Goal: Information Seeking & Learning: Learn about a topic

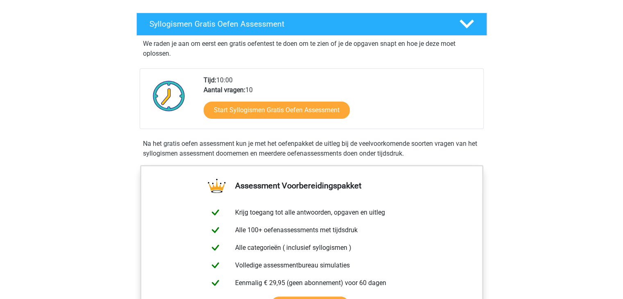
scroll to position [123, 0]
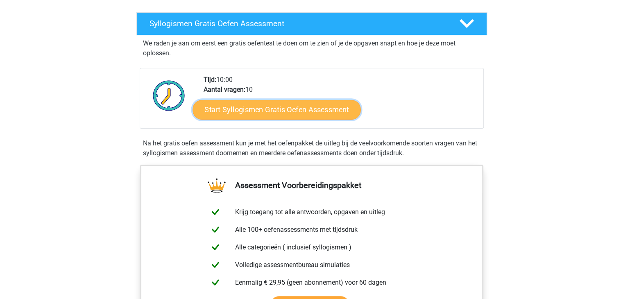
click at [278, 109] on link "Start Syllogismen Gratis Oefen Assessment" at bounding box center [277, 110] width 168 height 20
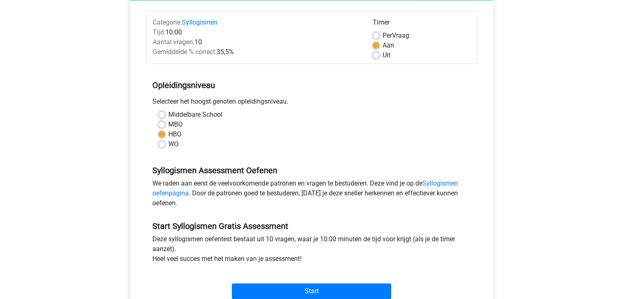
scroll to position [82, 0]
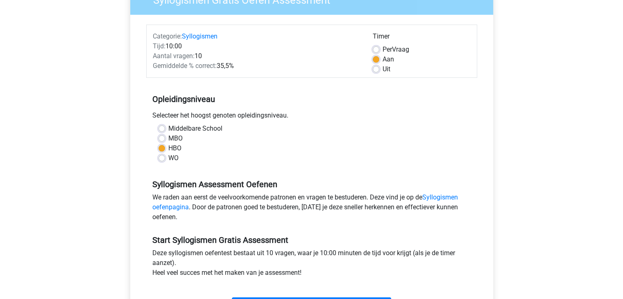
click at [380, 70] on div "Uit" at bounding box center [422, 69] width 98 height 10
click at [375, 74] on div "Uit" at bounding box center [422, 69] width 98 height 10
click at [383, 70] on label "Uit" at bounding box center [387, 69] width 8 height 10
click at [375, 70] on input "Uit" at bounding box center [376, 68] width 7 height 8
radio input "true"
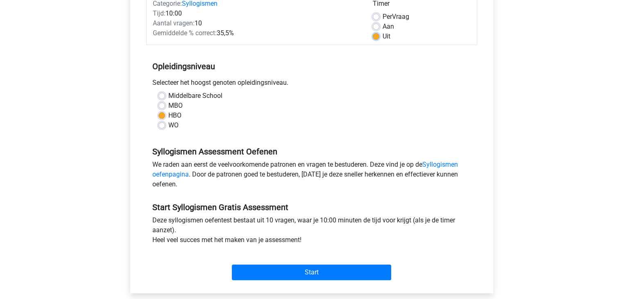
scroll to position [164, 0]
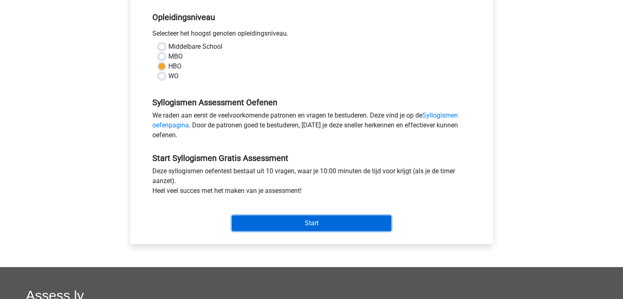
click at [288, 222] on input "Start" at bounding box center [311, 223] width 159 height 16
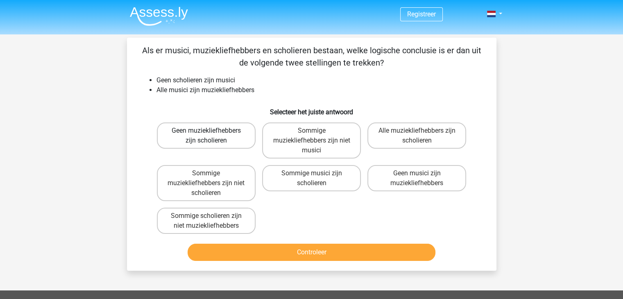
click at [227, 136] on label "Geen muziekliefhebbers zijn scholieren" at bounding box center [206, 135] width 99 height 26
click at [211, 136] on input "Geen muziekliefhebbers zijn scholieren" at bounding box center [208, 133] width 5 height 5
radio input "true"
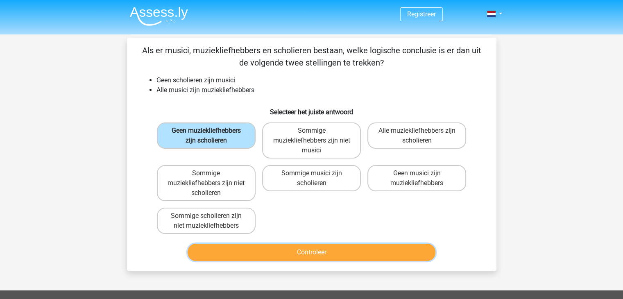
click at [306, 258] on button "Controleer" at bounding box center [312, 252] width 248 height 17
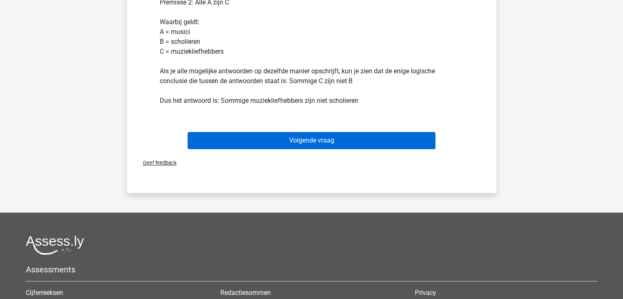
scroll to position [328, 0]
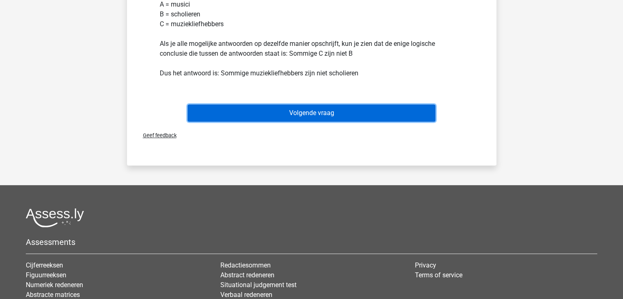
click at [300, 112] on button "Volgende vraag" at bounding box center [312, 112] width 248 height 17
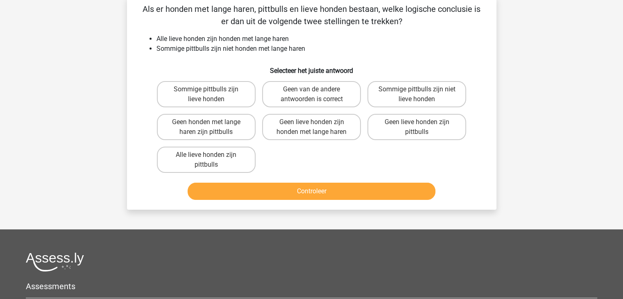
scroll to position [0, 0]
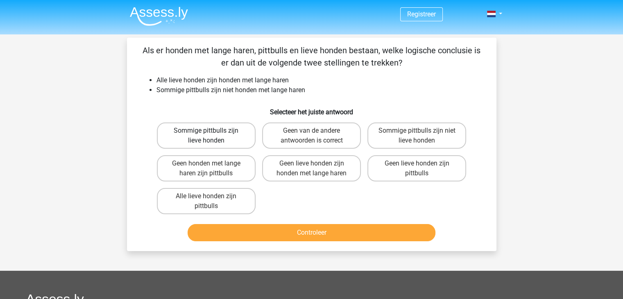
click at [224, 134] on label "Sommige pittbulls zijn lieve honden" at bounding box center [206, 135] width 99 height 26
click at [211, 134] on input "Sommige pittbulls zijn lieve honden" at bounding box center [208, 133] width 5 height 5
radio input "true"
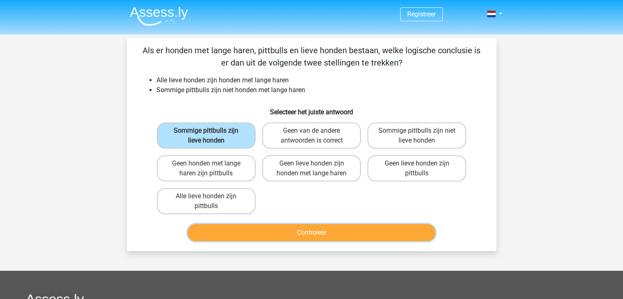
click at [293, 231] on button "Controleer" at bounding box center [312, 232] width 248 height 17
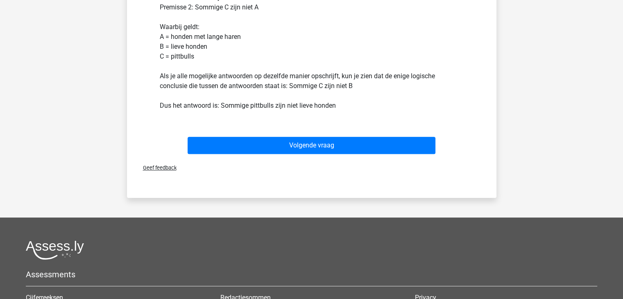
scroll to position [287, 0]
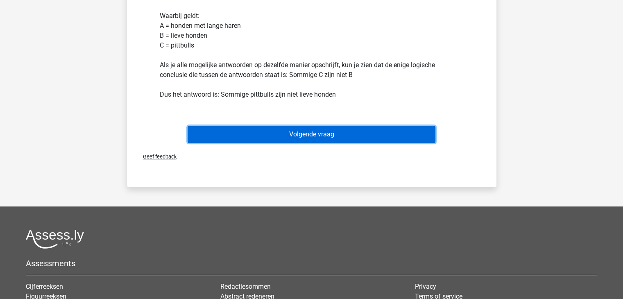
click at [314, 136] on button "Volgende vraag" at bounding box center [312, 134] width 248 height 17
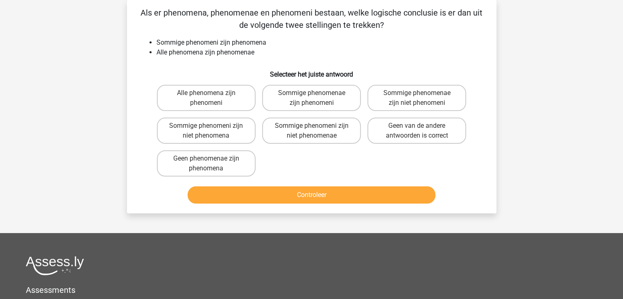
scroll to position [0, 0]
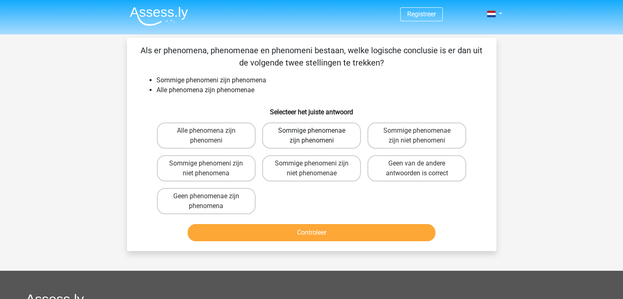
click at [315, 128] on label "Sommige phenomenae zijn phenomeni" at bounding box center [311, 135] width 99 height 26
click at [315, 131] on input "Sommige phenomenae zijn phenomeni" at bounding box center [313, 133] width 5 height 5
radio input "true"
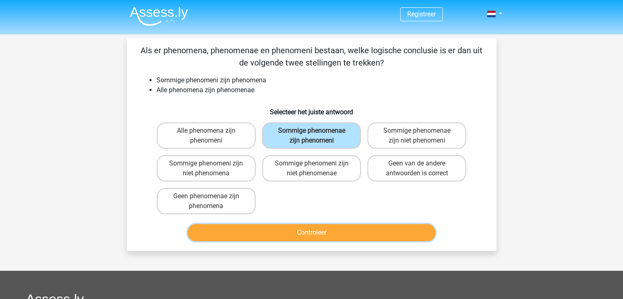
click at [322, 231] on button "Controleer" at bounding box center [312, 232] width 248 height 17
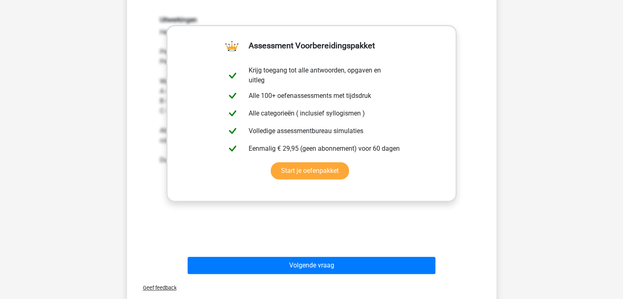
scroll to position [246, 0]
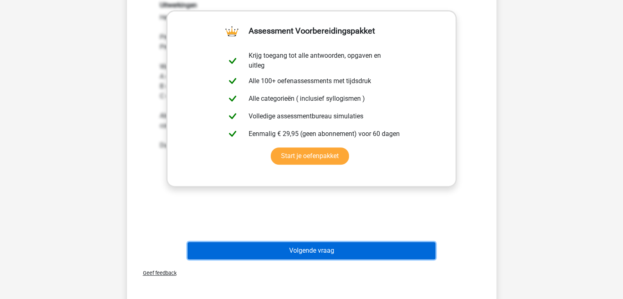
click at [304, 257] on button "Volgende vraag" at bounding box center [312, 250] width 248 height 17
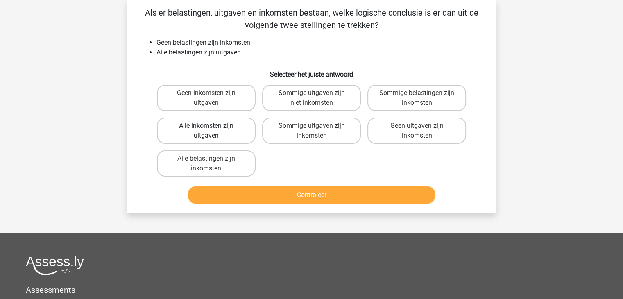
scroll to position [0, 0]
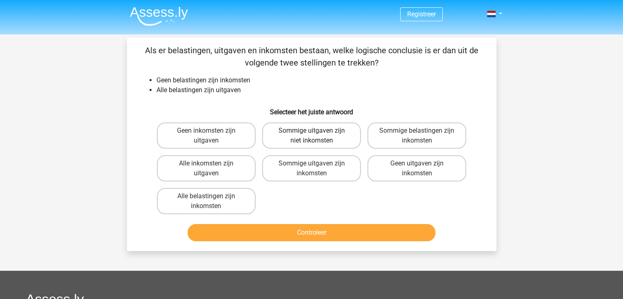
click at [308, 132] on label "Sommige uitgaven zijn niet inkomsten" at bounding box center [311, 135] width 99 height 26
click at [311, 132] on input "Sommige uitgaven zijn niet inkomsten" at bounding box center [313, 133] width 5 height 5
radio input "true"
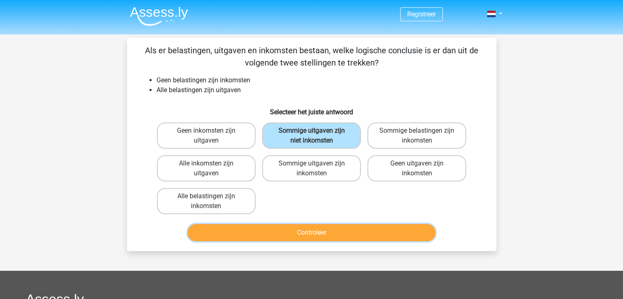
click at [323, 235] on button "Controleer" at bounding box center [312, 232] width 248 height 17
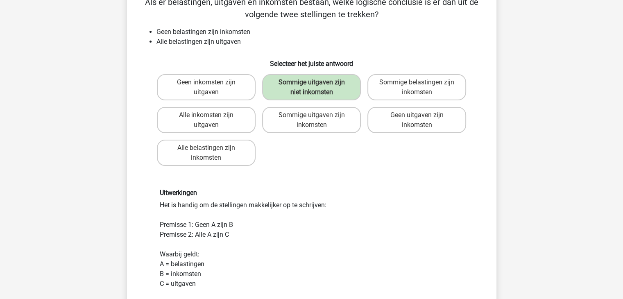
scroll to position [41, 0]
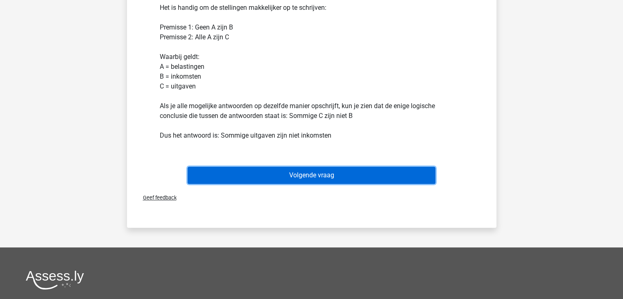
click at [314, 167] on button "Volgende vraag" at bounding box center [312, 175] width 248 height 17
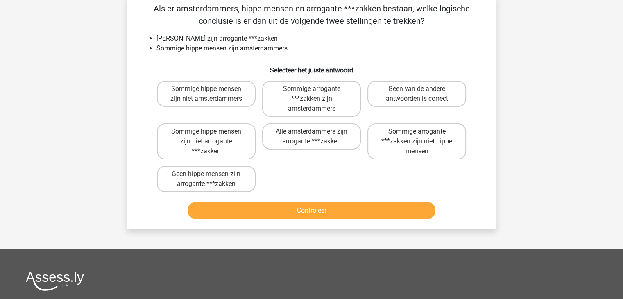
scroll to position [38, 0]
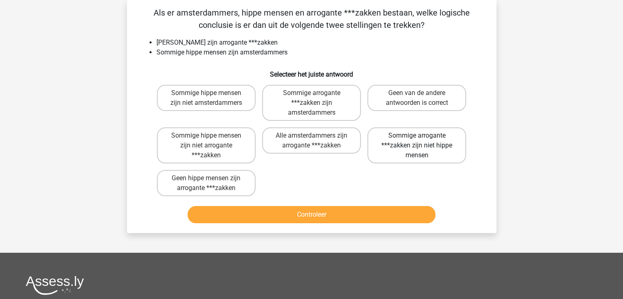
click at [415, 141] on label "Sommige arrogante ***zakken zijn niet hippe mensen" at bounding box center [416, 145] width 99 height 36
click at [417, 141] on input "Sommige arrogante ***zakken zijn niet hippe mensen" at bounding box center [419, 138] width 5 height 5
radio input "true"
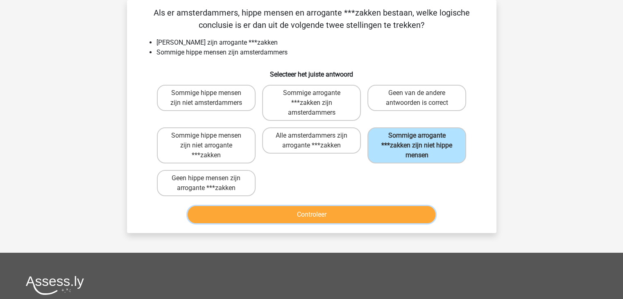
click at [300, 218] on button "Controleer" at bounding box center [312, 214] width 248 height 17
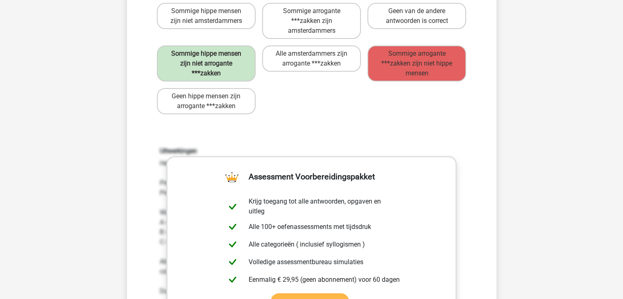
scroll to position [283, 0]
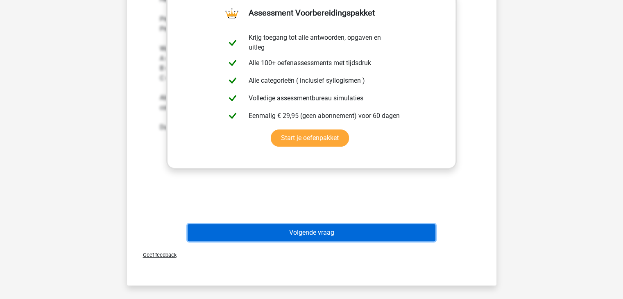
click at [315, 236] on button "Volgende vraag" at bounding box center [312, 232] width 248 height 17
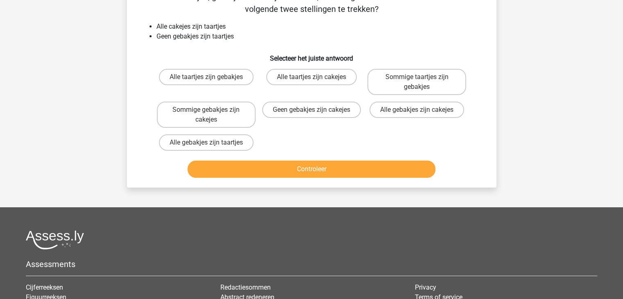
scroll to position [38, 0]
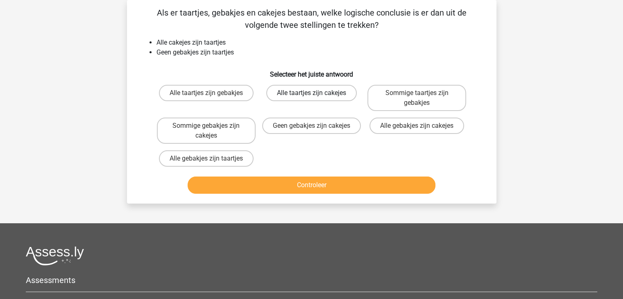
click at [331, 98] on label "Alle taartjes zijn cakejes" at bounding box center [311, 93] width 91 height 16
click at [317, 98] on input "Alle taartjes zijn cakejes" at bounding box center [313, 95] width 5 height 5
radio input "true"
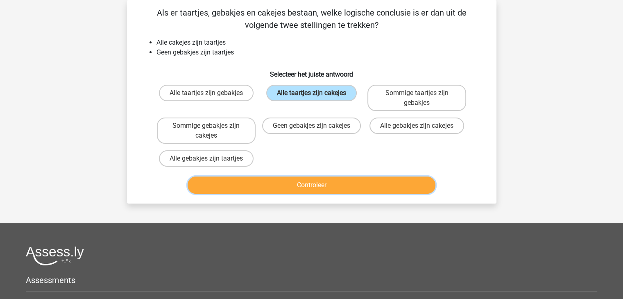
click at [306, 187] on button "Controleer" at bounding box center [312, 185] width 248 height 17
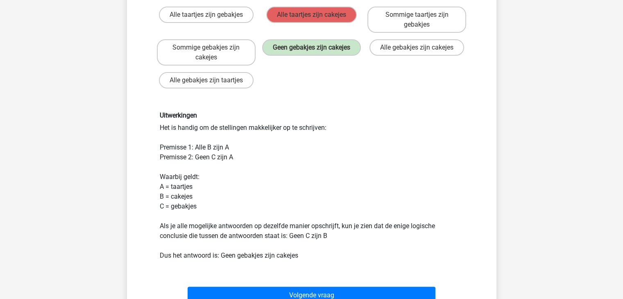
scroll to position [246, 0]
